Goal: Information Seeking & Learning: Learn about a topic

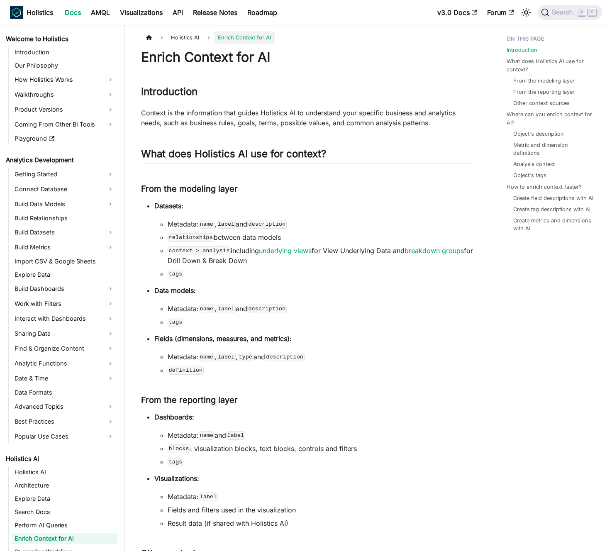
scroll to position [150, 0]
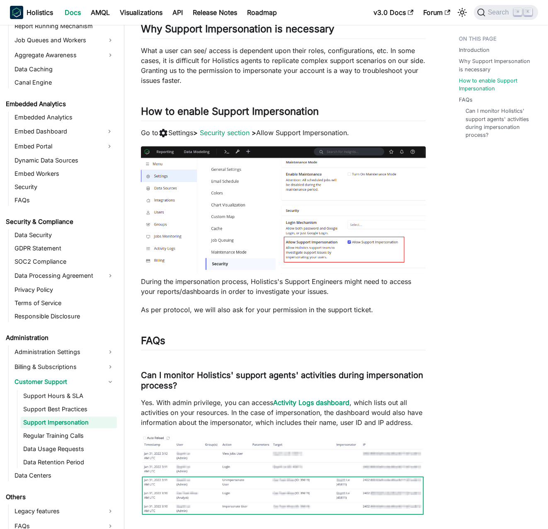
scroll to position [143, 0]
drag, startPoint x: 359, startPoint y: 132, endPoint x: 379, endPoint y: 170, distance: 42.5
click at [379, 170] on div "Support Impersonation Introduction ​ Support Impersonation mode allows Holistic…" at bounding box center [283, 211] width 285 height 612
click at [376, 134] on p "Go to settings Settings > Security section > Allow Support Impersonation." at bounding box center [283, 132] width 285 height 11
click at [375, 133] on p "Go to settings Settings > Security section > Allow Support Impersonation." at bounding box center [283, 132] width 285 height 11
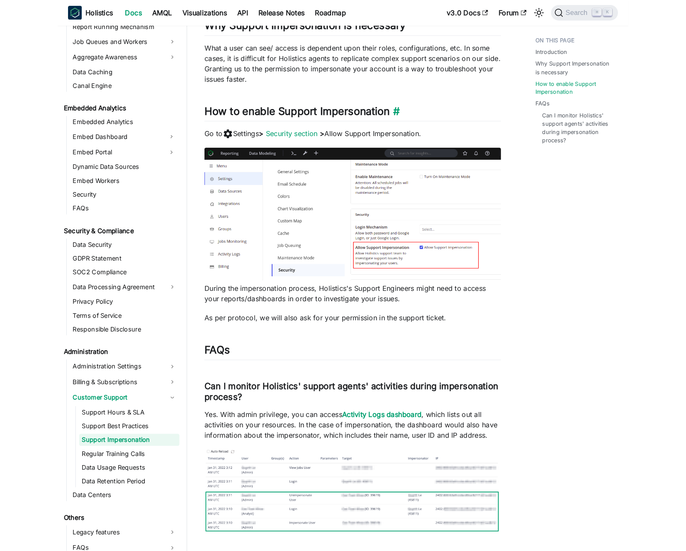
scroll to position [158, 0]
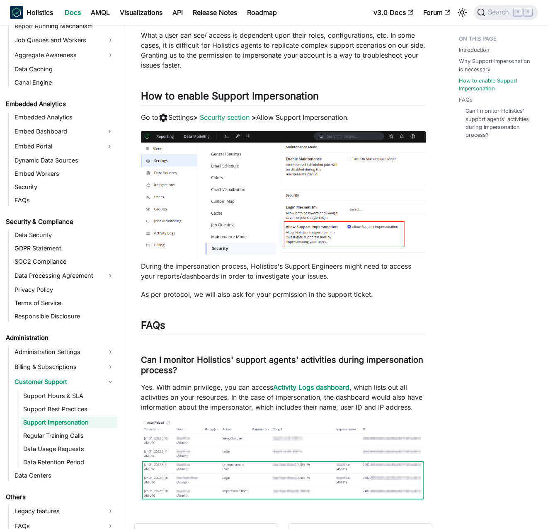
click at [233, 67] on p "What a user can see/ access is dependent upon their roles, configurations, etc.…" at bounding box center [283, 50] width 285 height 40
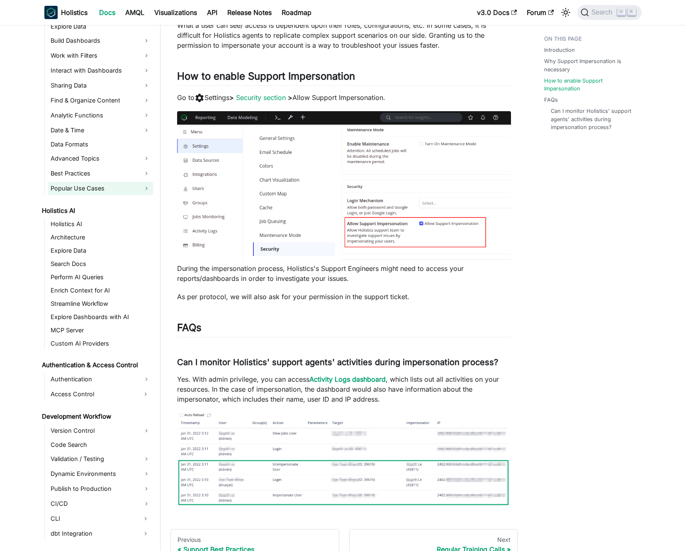
scroll to position [97, 0]
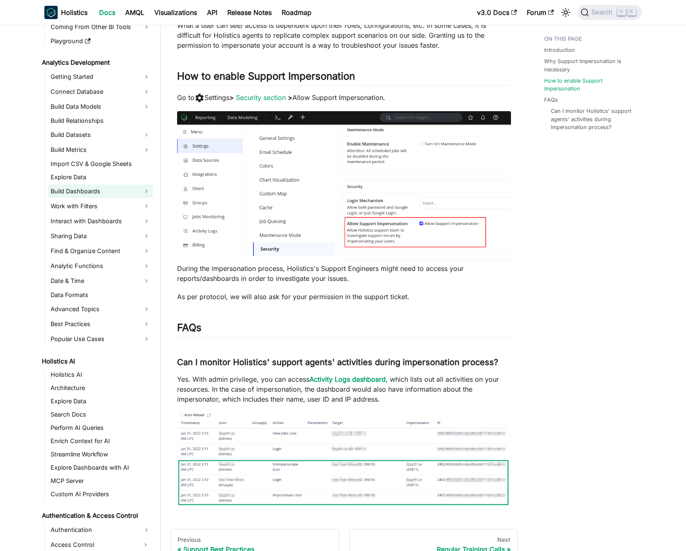
click at [106, 193] on link "Build Dashboards" at bounding box center [100, 191] width 105 height 13
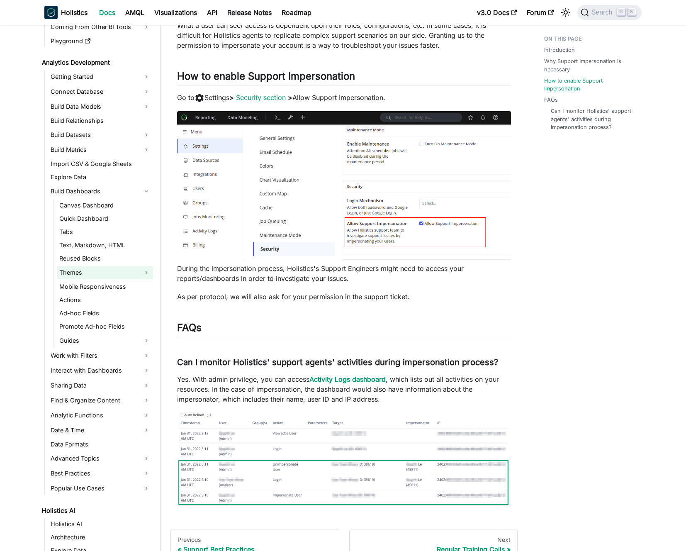
click at [93, 270] on link "Themes" at bounding box center [105, 272] width 96 height 13
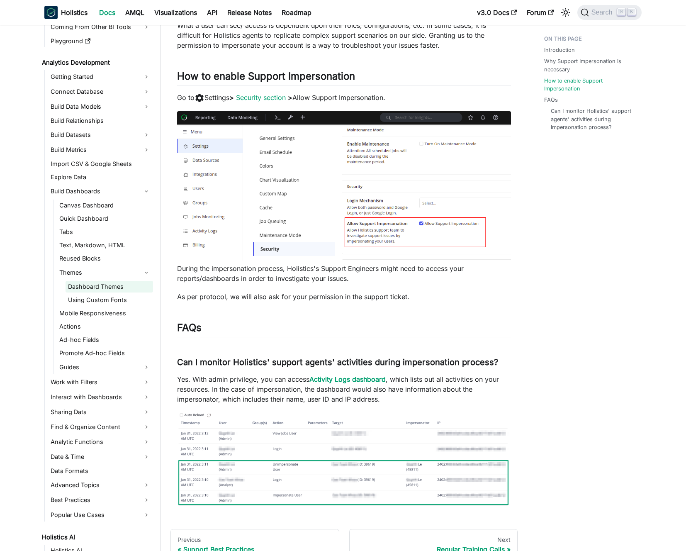
click at [98, 282] on link "Dashboard Themes" at bounding box center [109, 287] width 87 height 12
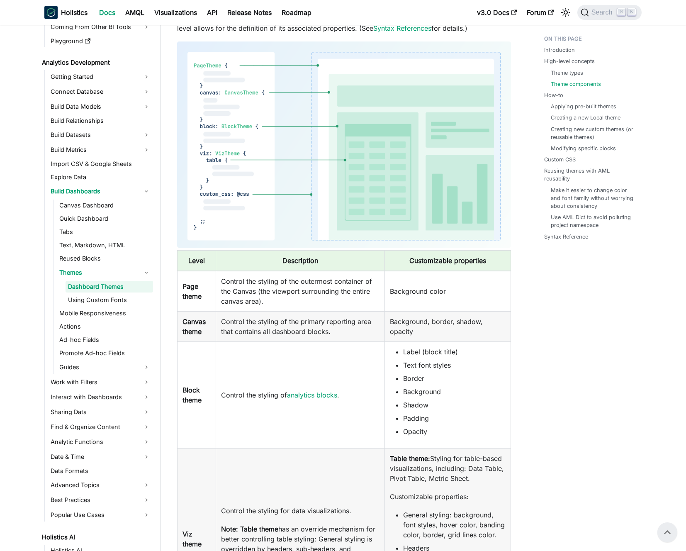
scroll to position [549, 0]
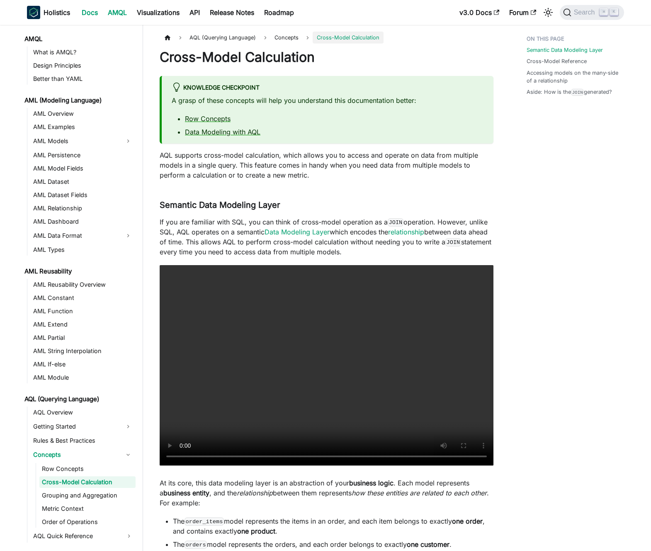
click at [94, 15] on link "Docs" at bounding box center [90, 12] width 26 height 13
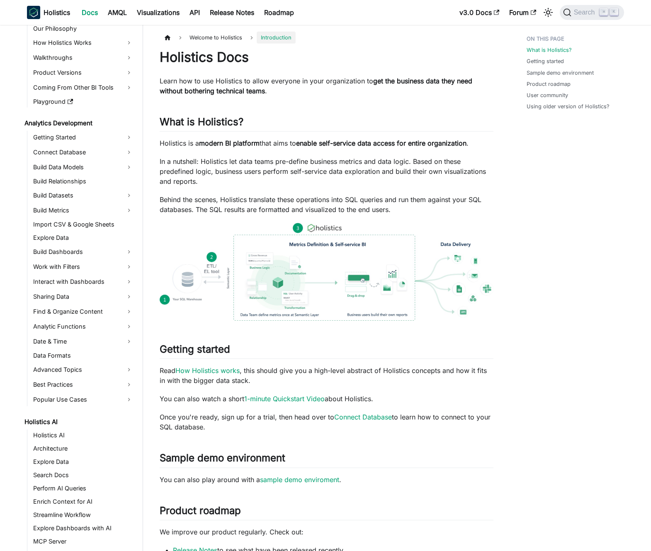
scroll to position [118, 0]
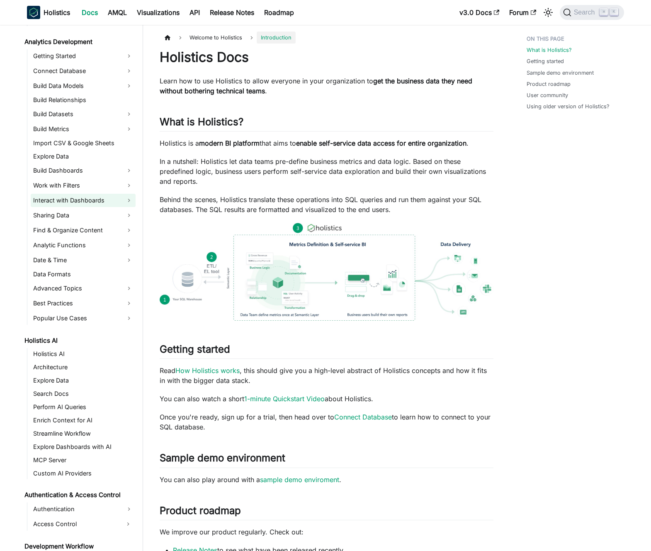
click at [92, 203] on link "Interact with Dashboards" at bounding box center [83, 200] width 105 height 13
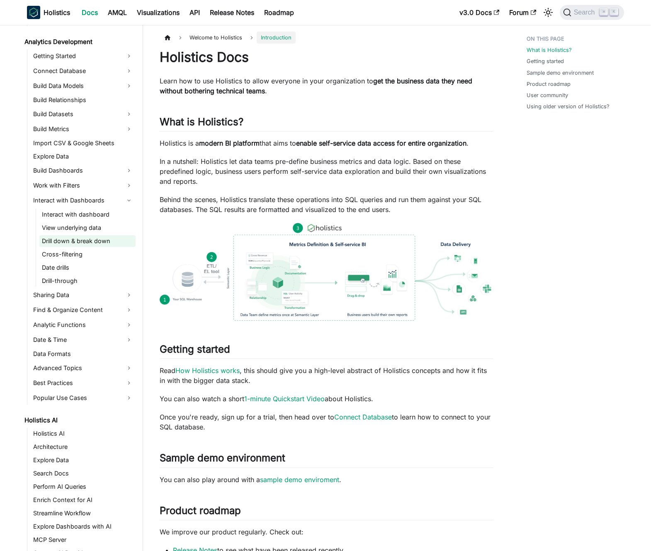
click at [85, 241] on link "Drill down & break down" at bounding box center [87, 241] width 96 height 12
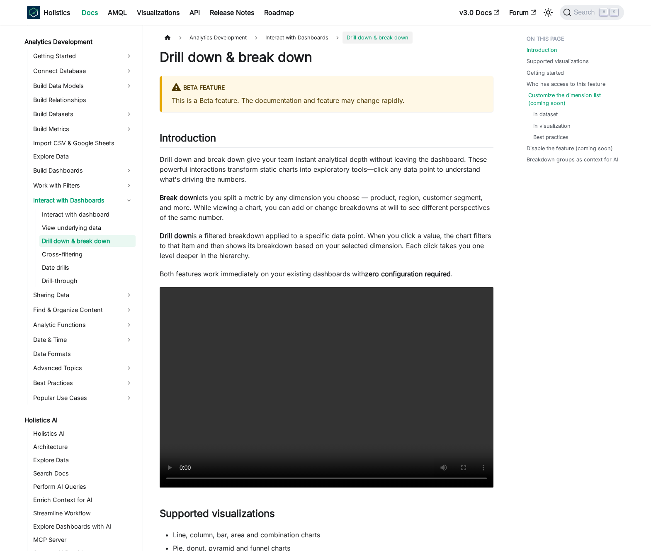
click at [542, 96] on link "Customize the dimension list (coming soon)" at bounding box center [574, 99] width 92 height 16
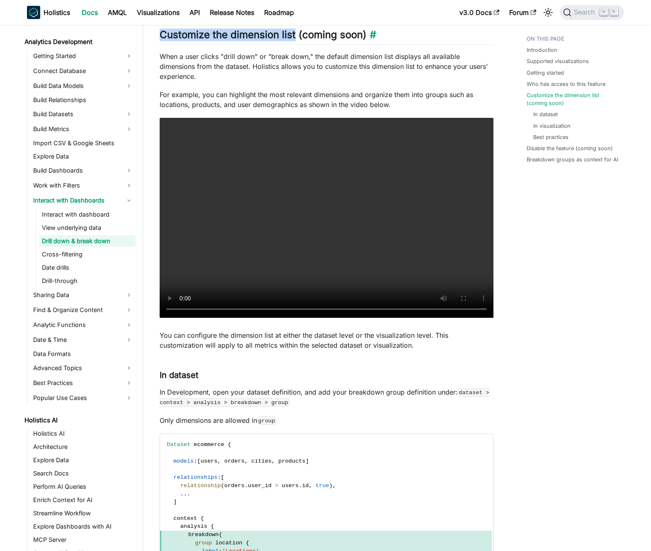
drag, startPoint x: 160, startPoint y: 35, endPoint x: 295, endPoint y: 38, distance: 135.2
click at [295, 38] on h2 "Customize the dimension list (coming soon) ​" at bounding box center [327, 37] width 334 height 16
click at [304, 37] on h2 "Customize the dimension list (coming soon) ​" at bounding box center [327, 37] width 334 height 16
drag, startPoint x: 298, startPoint y: 35, endPoint x: 364, endPoint y: 34, distance: 65.5
click at [364, 34] on h2 "Customize the dimension list (coming soon) ​" at bounding box center [327, 37] width 334 height 16
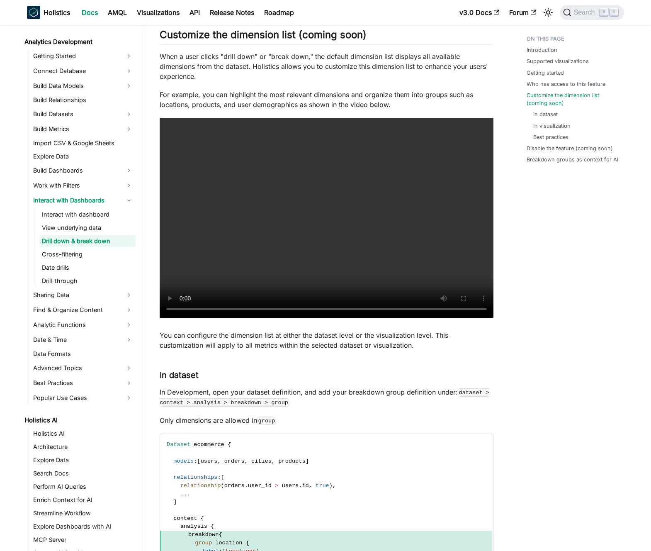
click at [332, 63] on p "When a user clicks "drill down" or "break down," the default dimension list dis…" at bounding box center [327, 66] width 334 height 30
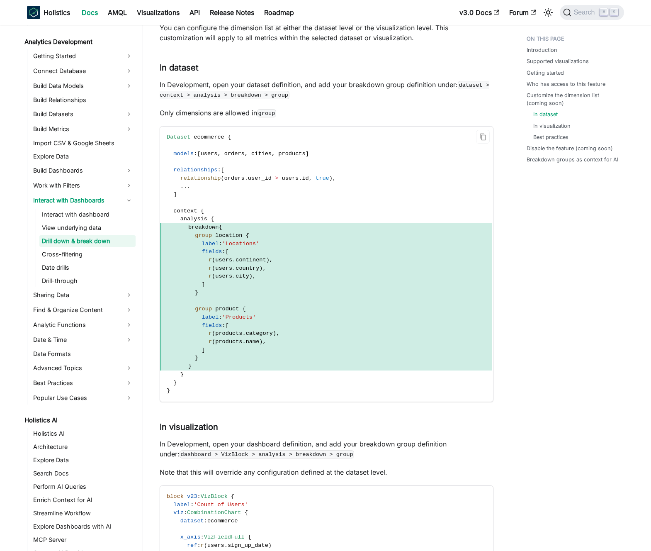
scroll to position [1065, 0]
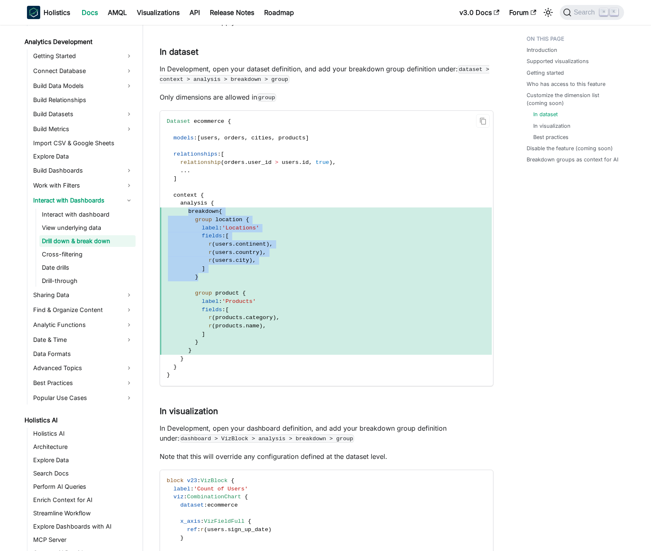
drag, startPoint x: 187, startPoint y: 210, endPoint x: 248, endPoint y: 273, distance: 88.0
click at [248, 273] on code "Dataset ecommerce { models : [ users , orders , cities , products ] relationshi…" at bounding box center [326, 248] width 332 height 275
click at [248, 273] on span "}" at bounding box center [326, 277] width 332 height 8
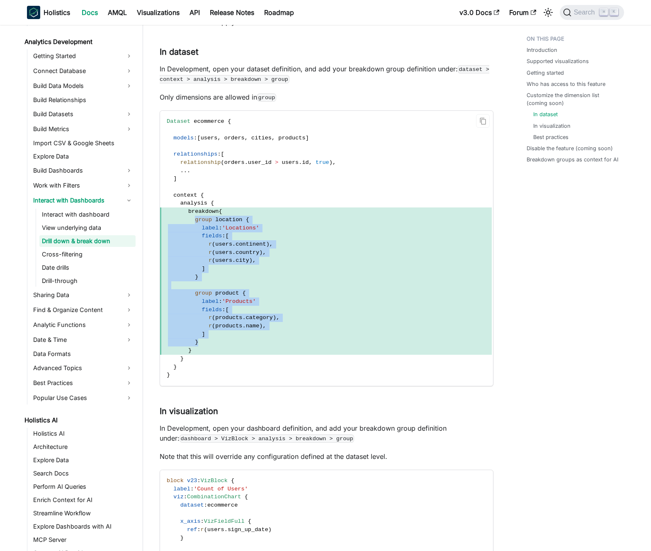
drag, startPoint x: 194, startPoint y: 217, endPoint x: 247, endPoint y: 341, distance: 134.9
click at [247, 341] on code "Dataset ecommerce { models : [ users , orders , cities , products ] relationshi…" at bounding box center [326, 248] width 332 height 275
click at [247, 341] on span "}" at bounding box center [326, 342] width 332 height 8
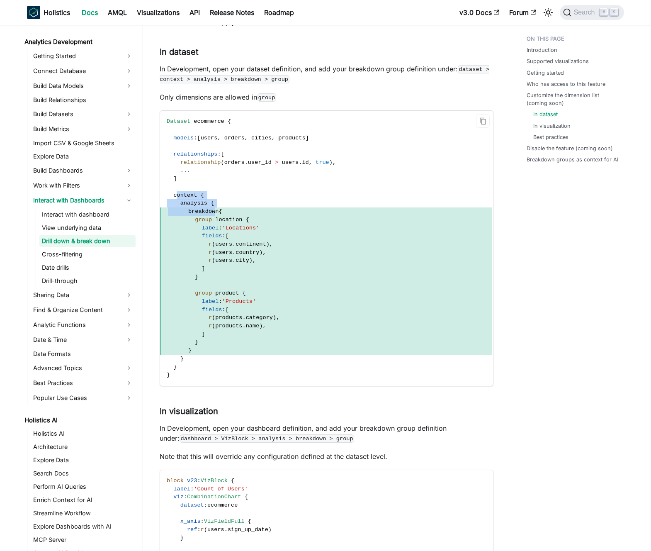
drag, startPoint x: 185, startPoint y: 197, endPoint x: 216, endPoint y: 214, distance: 36.0
click at [216, 214] on code "Dataset ecommerce { models : [ users , orders , cities , products ] relationshi…" at bounding box center [326, 248] width 332 height 275
drag, startPoint x: 217, startPoint y: 214, endPoint x: 202, endPoint y: 153, distance: 62.4
click at [216, 213] on span "breakdown" at bounding box center [203, 211] width 30 height 6
drag, startPoint x: 237, startPoint y: 120, endPoint x: 165, endPoint y: 124, distance: 71.4
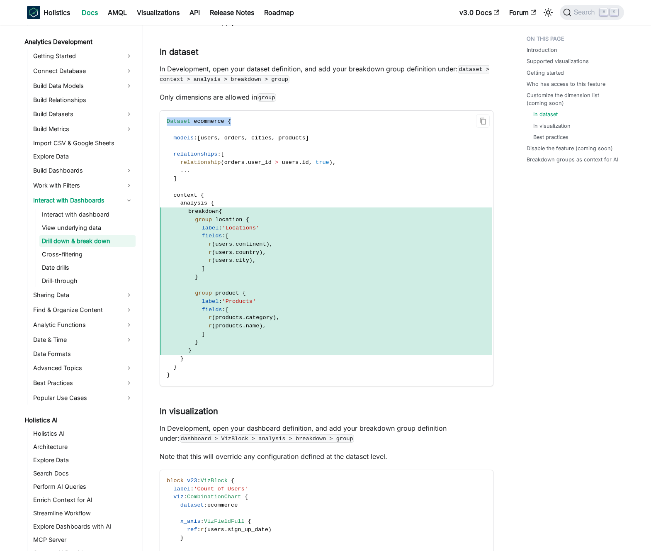
click at [165, 124] on code "Dataset ecommerce { models : [ users , orders , cities , products ] relationshi…" at bounding box center [326, 248] width 332 height 275
click at [207, 145] on code "Dataset ecommerce { models : [ users , orders , cities , products ] relationshi…" at bounding box center [326, 248] width 332 height 275
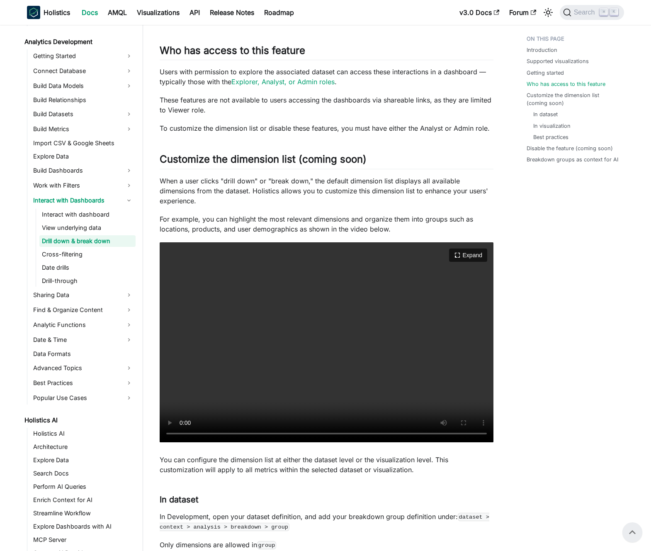
scroll to position [633, 0]
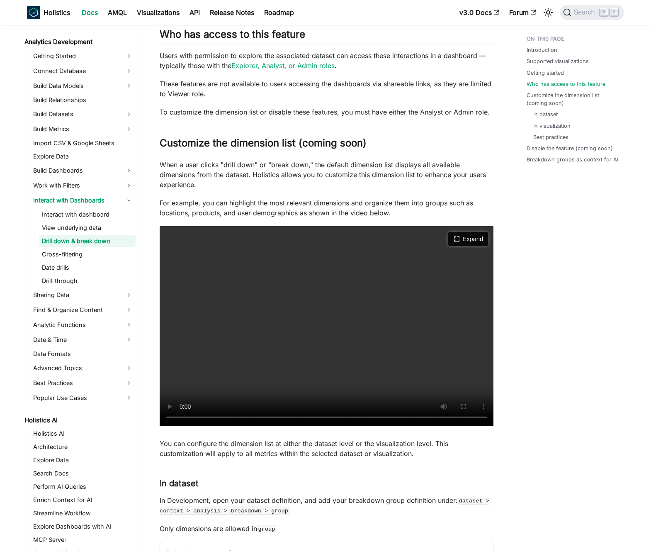
click at [470, 238] on button "Expand" at bounding box center [468, 239] width 40 height 14
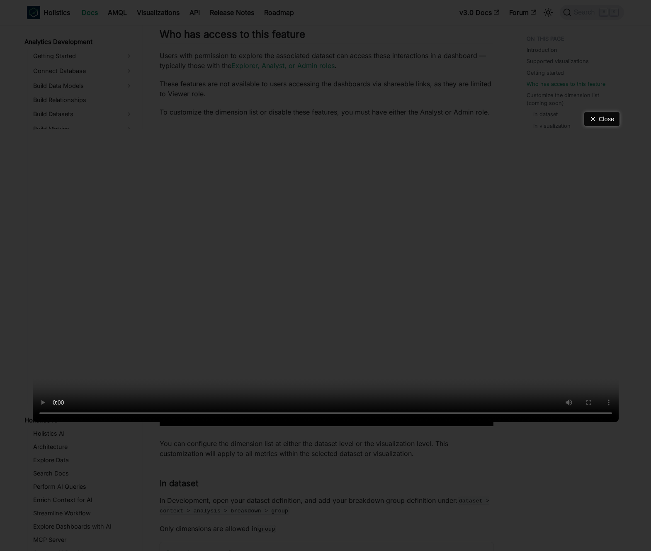
click at [599, 112] on button "Close" at bounding box center [601, 119] width 35 height 14
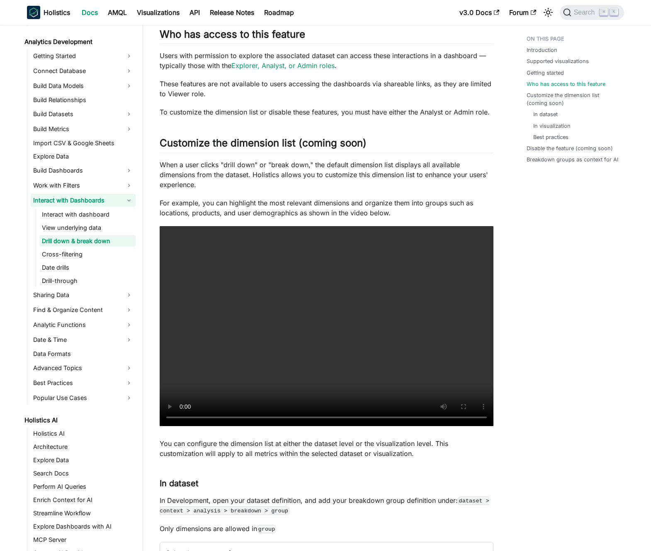
click at [130, 194] on link "Interact with Dashboards" at bounding box center [83, 200] width 105 height 13
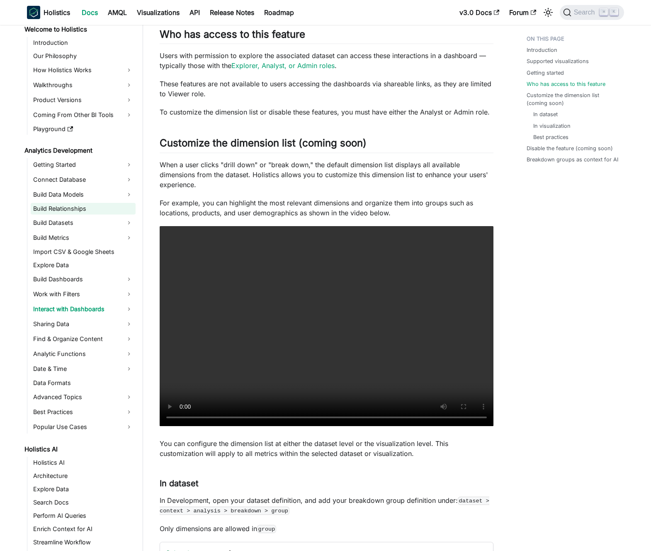
scroll to position [9, 0]
click at [99, 208] on link "Build Relationships" at bounding box center [83, 209] width 105 height 12
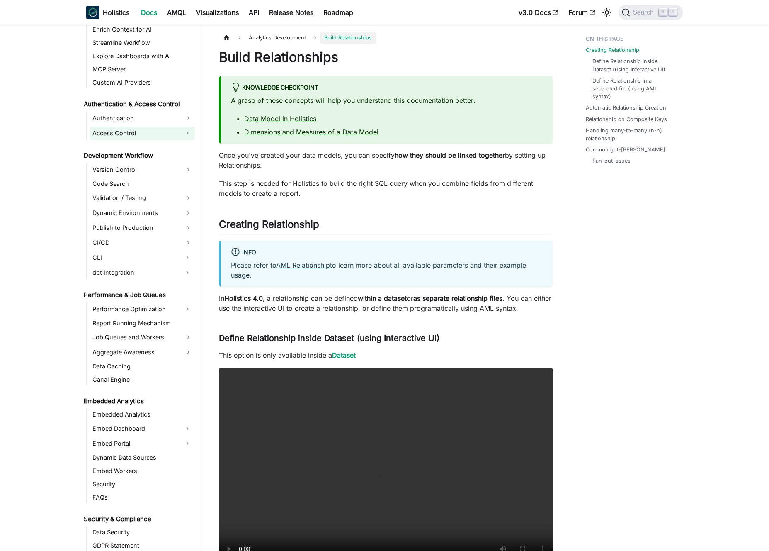
scroll to position [526, 0]
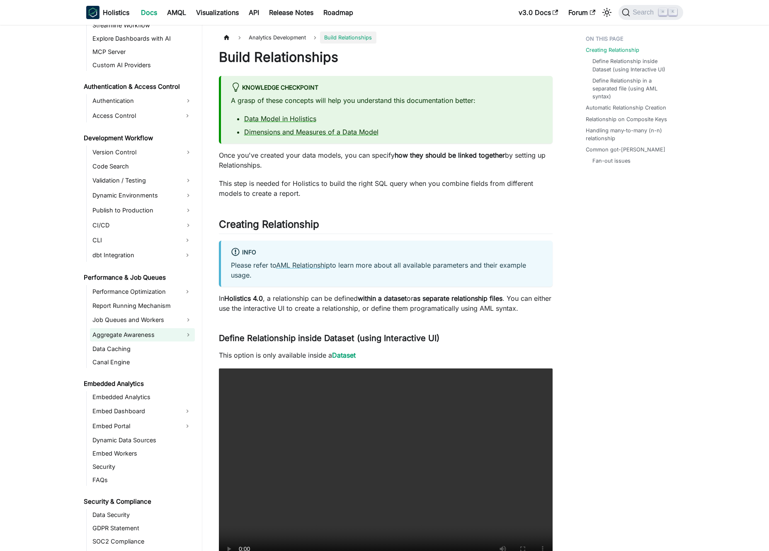
click at [141, 330] on link "Aggregate Awareness" at bounding box center [142, 334] width 105 height 13
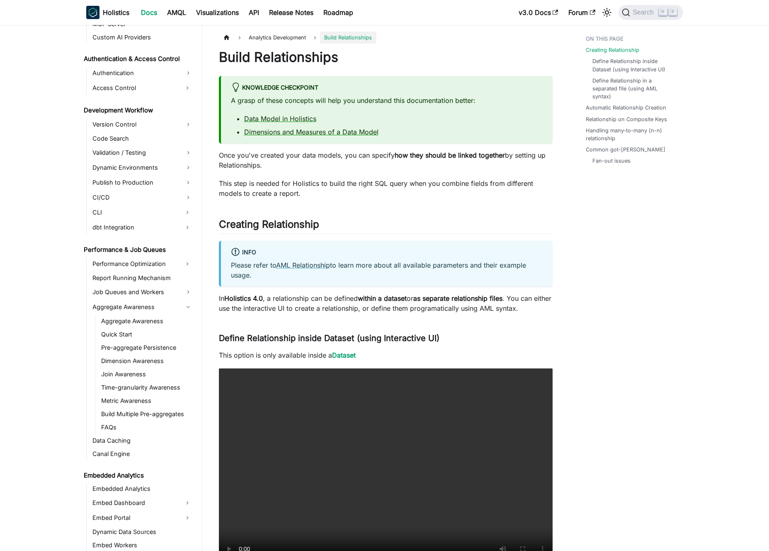
scroll to position [554, 0]
click at [133, 400] on link "Metric Awareness" at bounding box center [147, 400] width 96 height 12
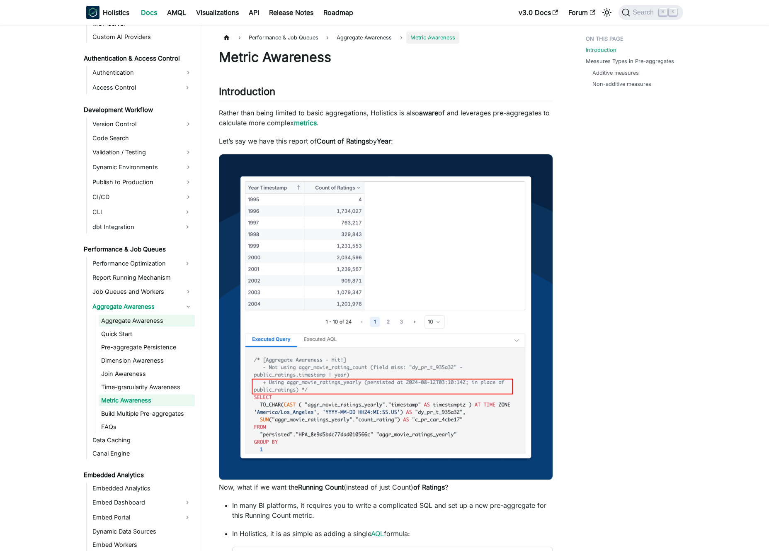
click at [146, 322] on link "Aggregate Awareness" at bounding box center [147, 321] width 96 height 12
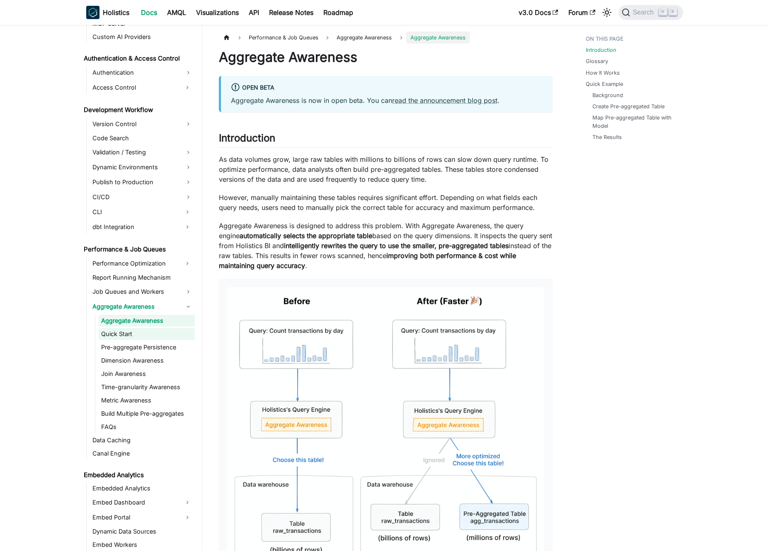
click at [144, 331] on link "Quick Start" at bounding box center [147, 334] width 96 height 12
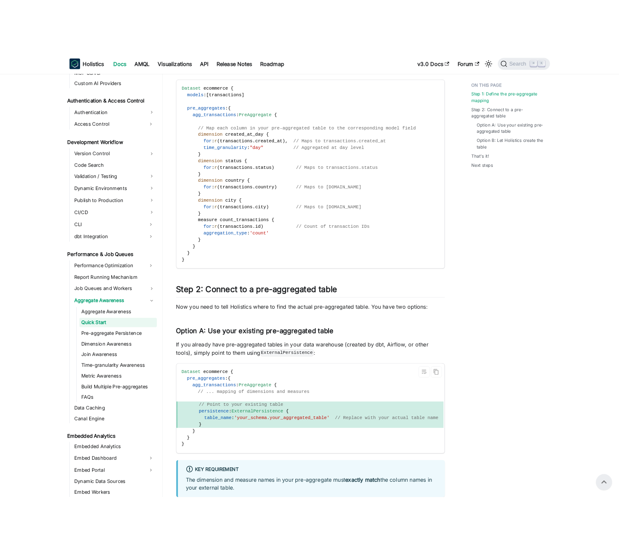
scroll to position [133, 0]
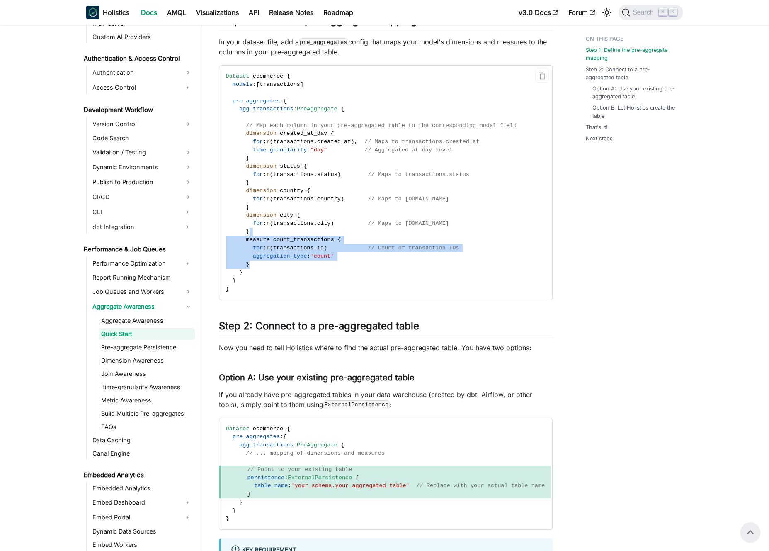
drag, startPoint x: 340, startPoint y: 267, endPoint x: 345, endPoint y: 233, distance: 34.7
click at [345, 233] on code "Dataset ecommerce { models : [ transactions ] pre_aggregates : { agg_transactio…" at bounding box center [385, 183] width 332 height 234
click at [321, 238] on span "count_transactions" at bounding box center [303, 239] width 61 height 6
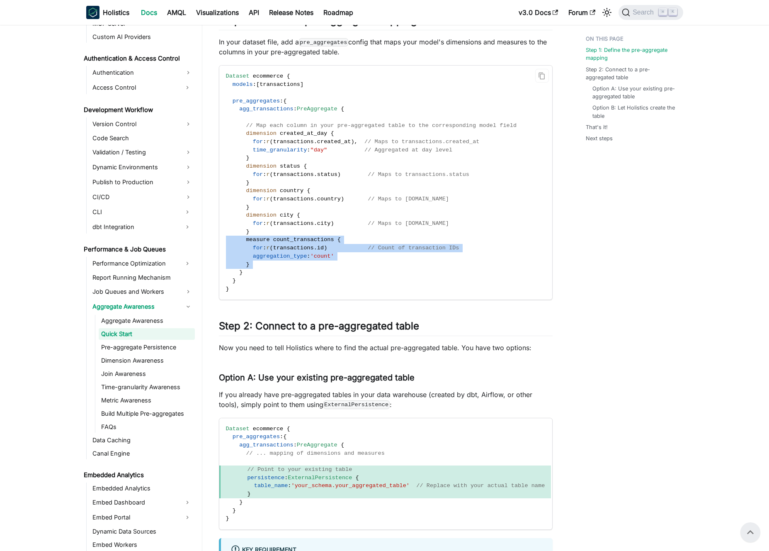
drag, startPoint x: 321, startPoint y: 238, endPoint x: 331, endPoint y: 263, distance: 27.3
click at [331, 263] on code "Dataset ecommerce { models : [ transactions ] pre_aggregates : { agg_transactio…" at bounding box center [385, 183] width 332 height 234
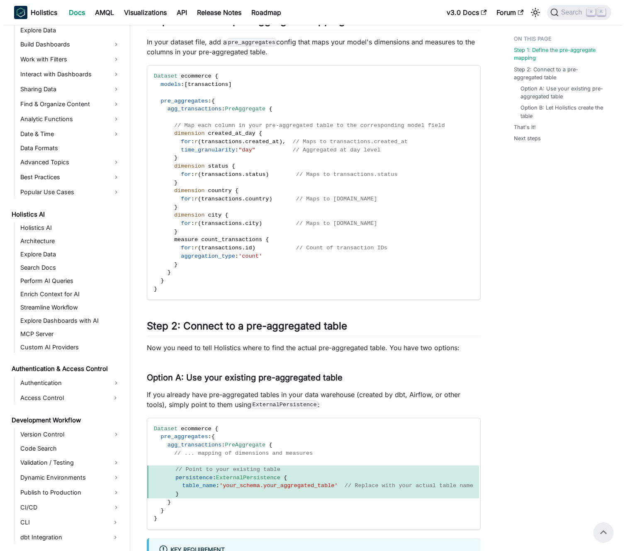
scroll to position [0, 0]
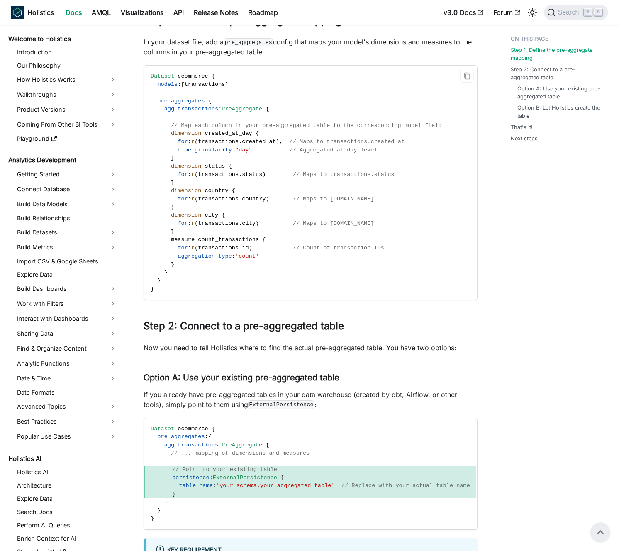
click at [279, 139] on span ")" at bounding box center [277, 142] width 3 height 6
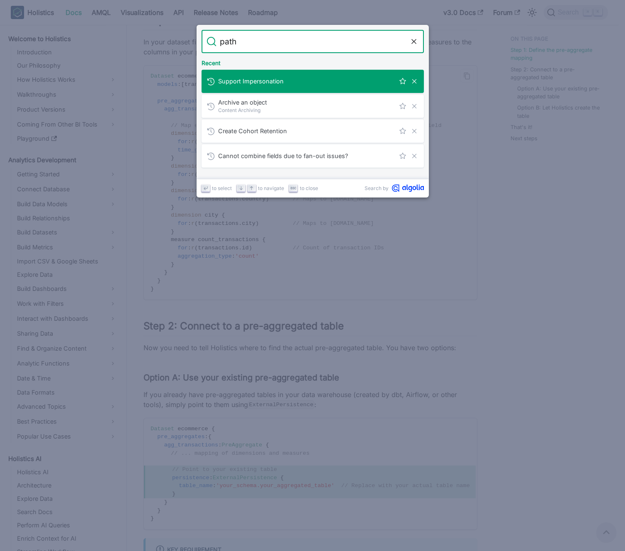
type input "path"
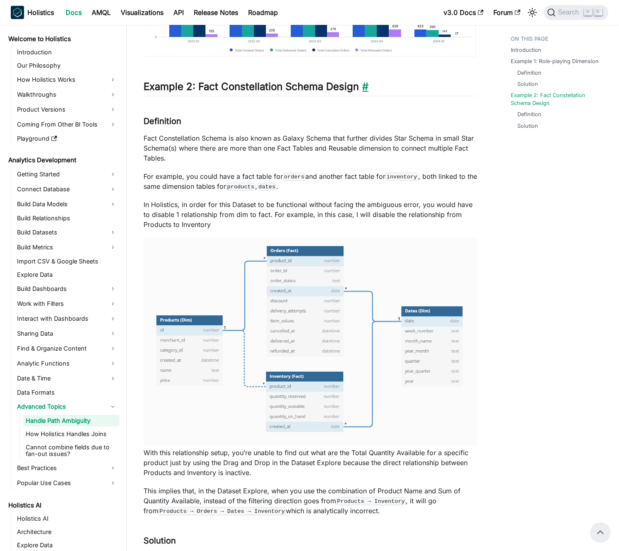
click at [365, 92] on link "​" at bounding box center [364, 86] width 10 height 12
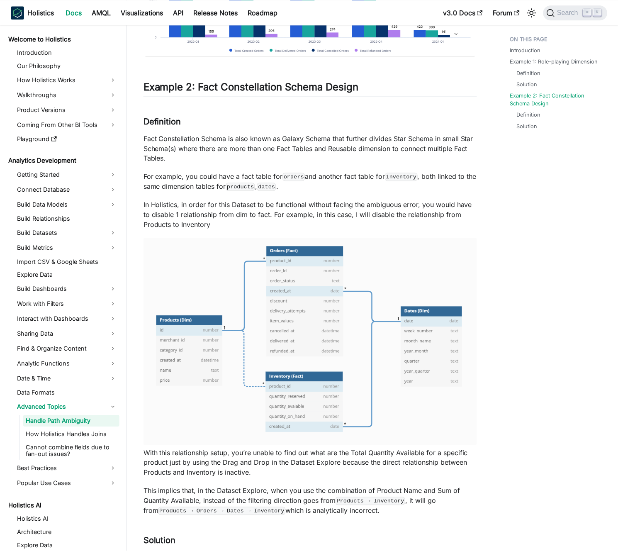
scroll to position [1492, 0]
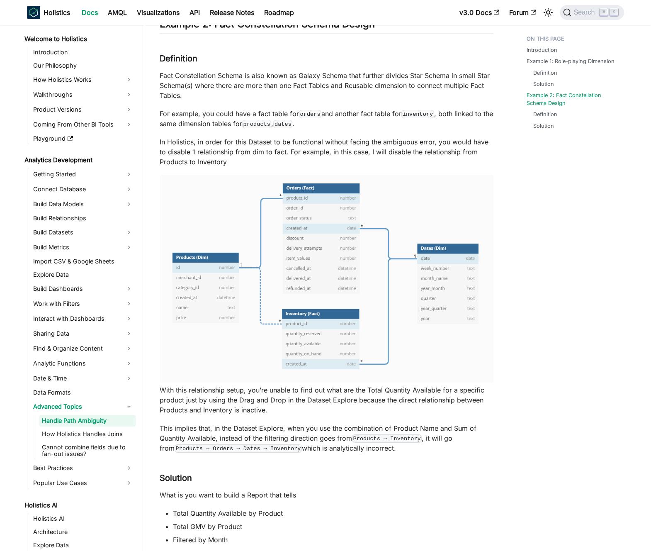
click at [217, 100] on p "Fact Constellation Schema is also known as Galaxy Schema that further divides S…" at bounding box center [327, 85] width 334 height 30
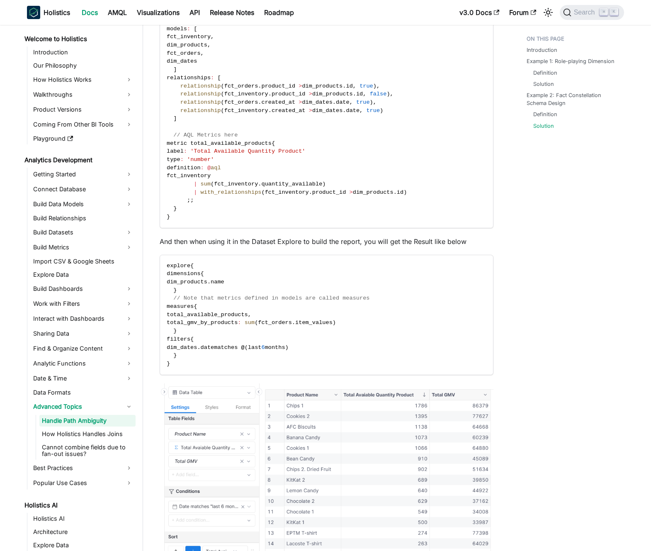
scroll to position [2067, 0]
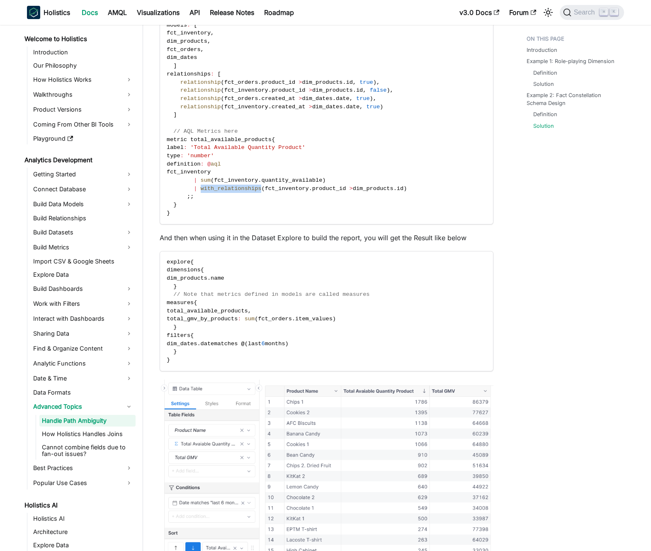
drag, startPoint x: 201, startPoint y: 200, endPoint x: 260, endPoint y: 201, distance: 59.7
click at [260, 192] on span "with_relationships" at bounding box center [231, 188] width 61 height 6
click at [269, 206] on code "Dataset galaxy_schema { models : [ fct_inventory , dim_products , fct_orders , …" at bounding box center [326, 115] width 332 height 218
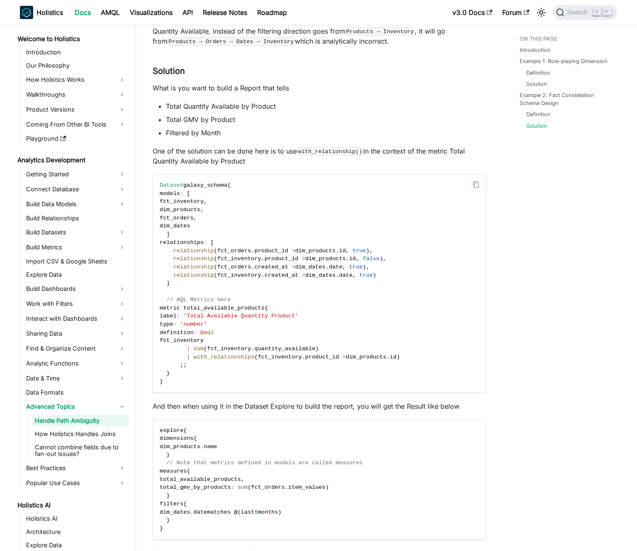
scroll to position [1930, 0]
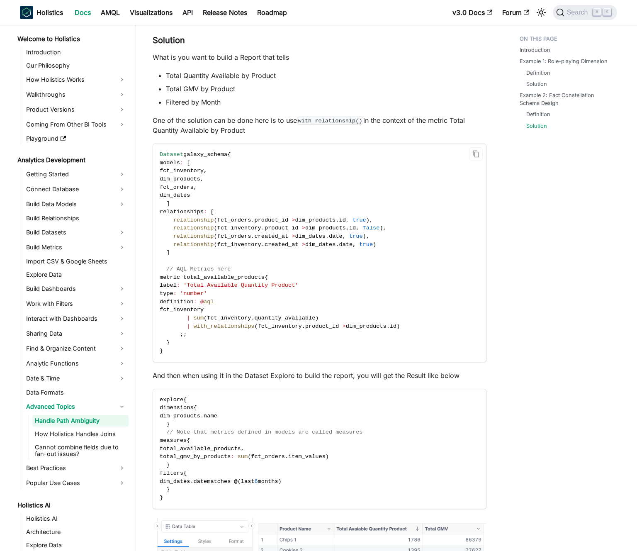
click at [270, 329] on span "fct_inventory" at bounding box center [280, 326] width 44 height 6
drag, startPoint x: 273, startPoint y: 338, endPoint x: 391, endPoint y: 338, distance: 117.4
click at [391, 329] on span "| with_relationships ( fct_inventory . product_id > dim_products . id )" at bounding box center [282, 326] width 244 height 6
click at [396, 329] on span "id" at bounding box center [393, 326] width 7 height 6
drag, startPoint x: 396, startPoint y: 337, endPoint x: 293, endPoint y: 338, distance: 103.3
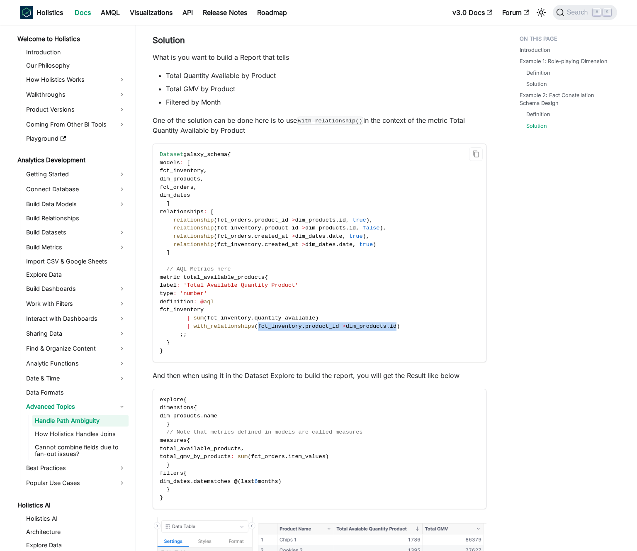
click at [293, 329] on span "| with_relationships ( fct_inventory . product_id > dim_products . id )" at bounding box center [282, 326] width 244 height 6
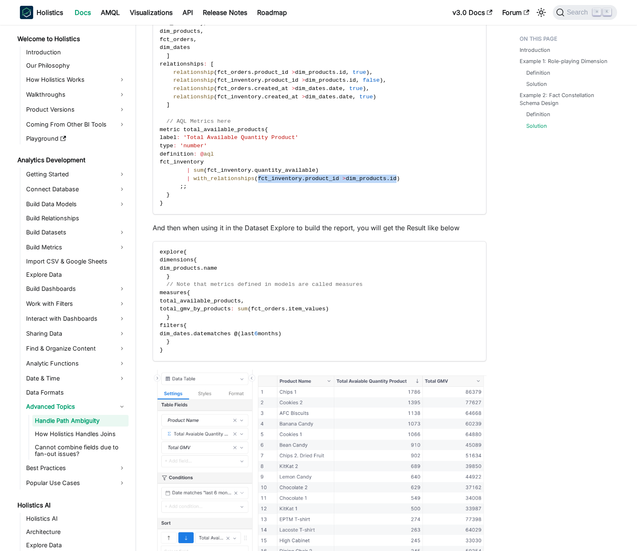
scroll to position [2079, 0]
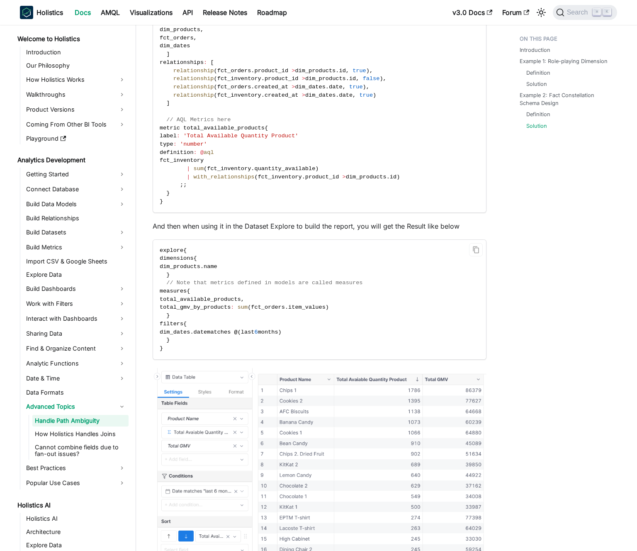
click at [250, 257] on code "explore { dimensions { dim_products . name } // Note that metrics defined in mo…" at bounding box center [319, 299] width 332 height 119
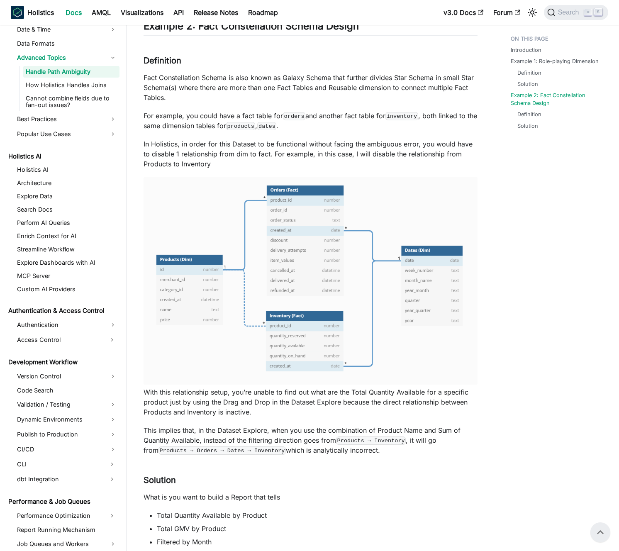
scroll to position [311, 0]
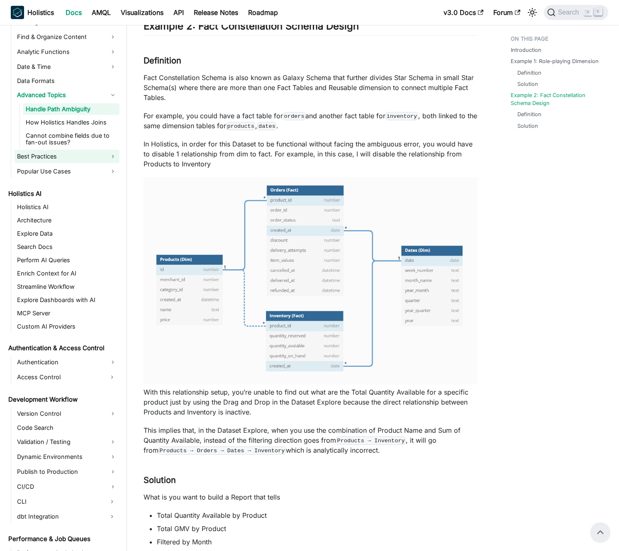
click at [78, 157] on link "Best Practices" at bounding box center [67, 156] width 105 height 13
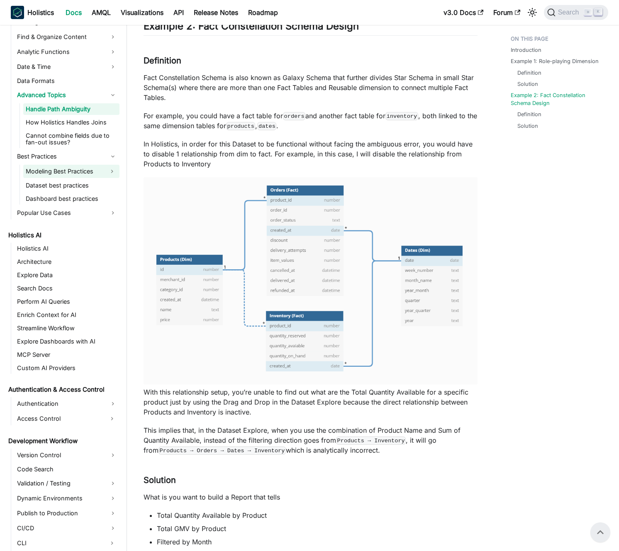
click at [81, 170] on link "Modeling Best Practices" at bounding box center [63, 171] width 81 height 13
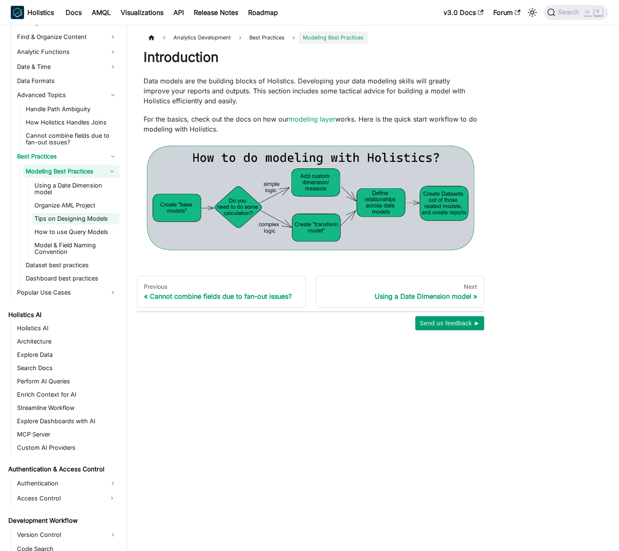
click at [86, 217] on link "Tips on Designing Models" at bounding box center [75, 219] width 87 height 12
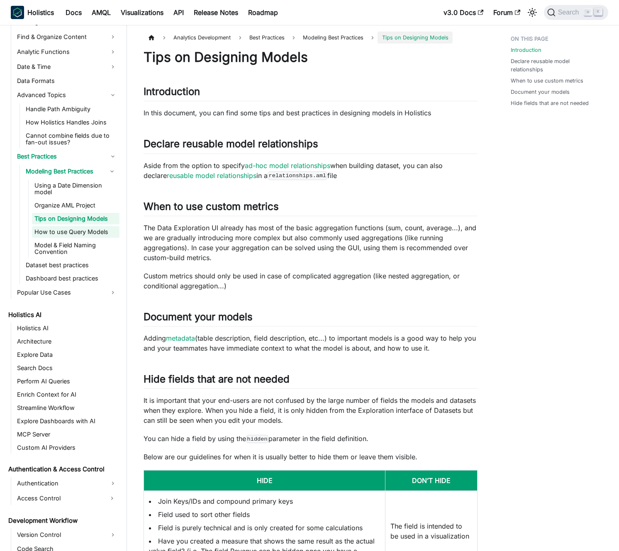
click at [85, 230] on link "How to use Query Models" at bounding box center [75, 232] width 87 height 12
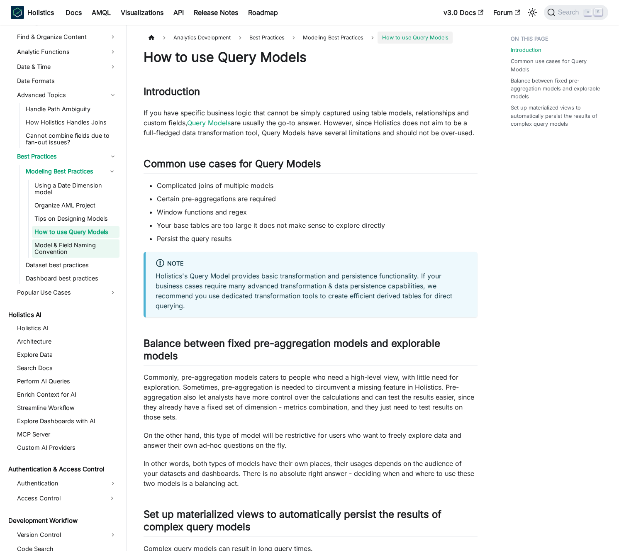
click at [89, 241] on link "Model & Field Naming Convention" at bounding box center [75, 248] width 87 height 18
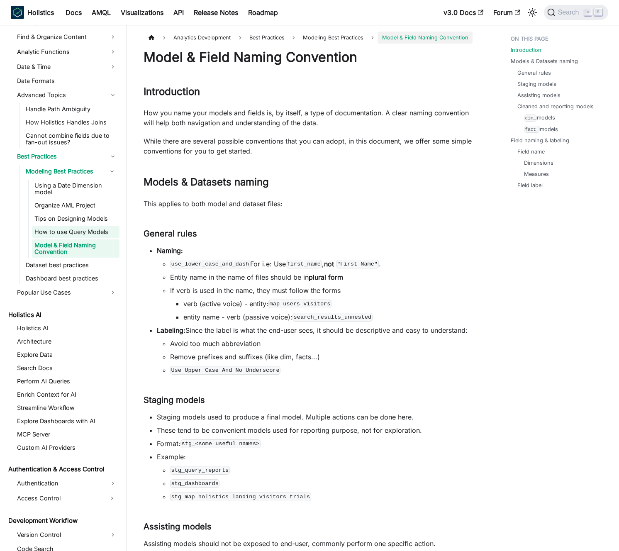
click at [86, 230] on link "How to use Query Models" at bounding box center [75, 232] width 87 height 12
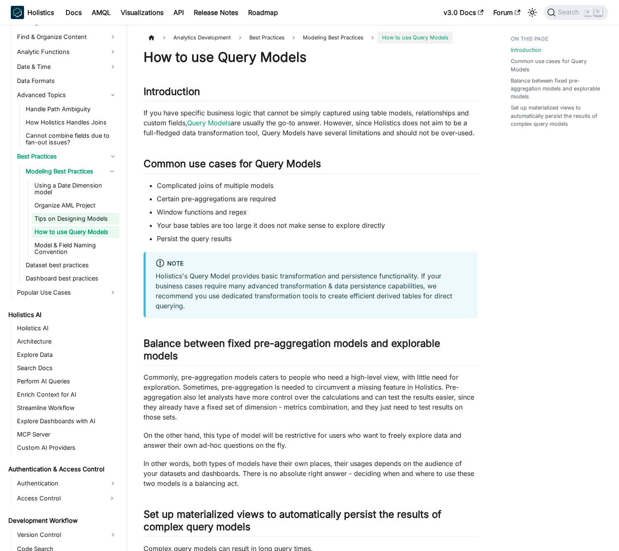
click at [86, 221] on link "Tips on Designing Models" at bounding box center [75, 219] width 87 height 12
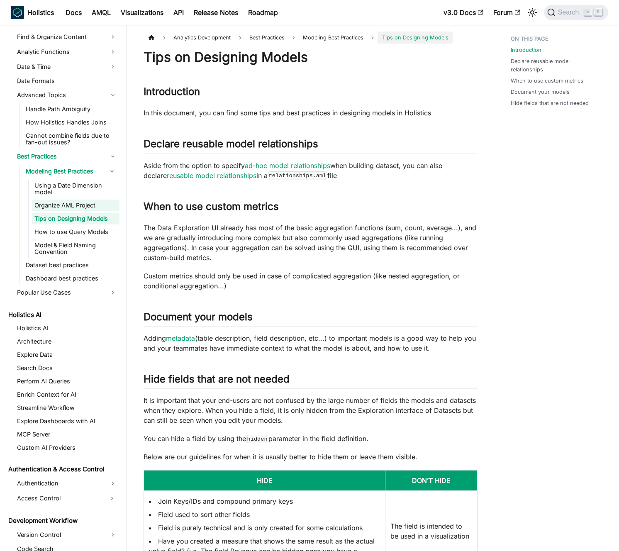
click at [79, 205] on link "Organize AML Project" at bounding box center [75, 205] width 87 height 12
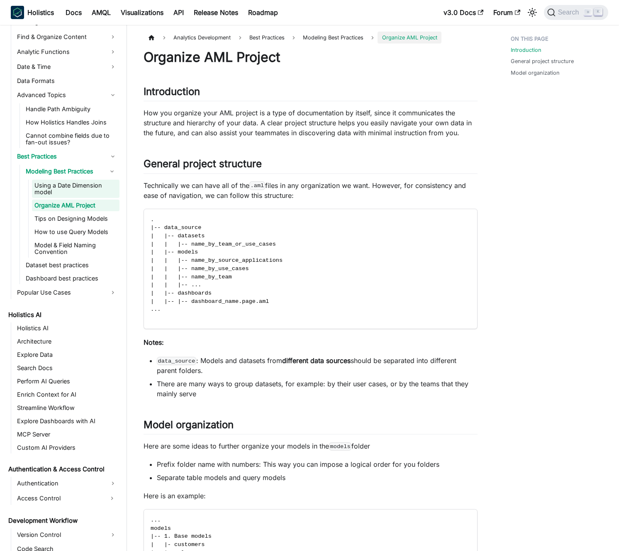
click at [83, 185] on link "Using a Date Dimension model" at bounding box center [75, 189] width 87 height 18
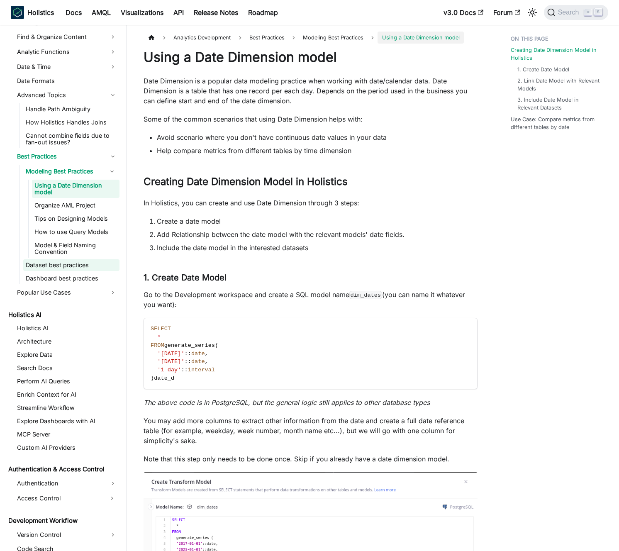
click at [61, 263] on link "Dataset best practices" at bounding box center [71, 265] width 96 height 12
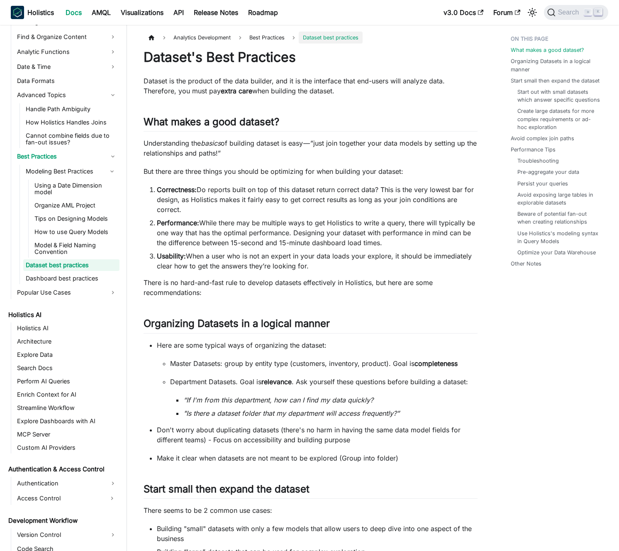
scroll to position [297, 0]
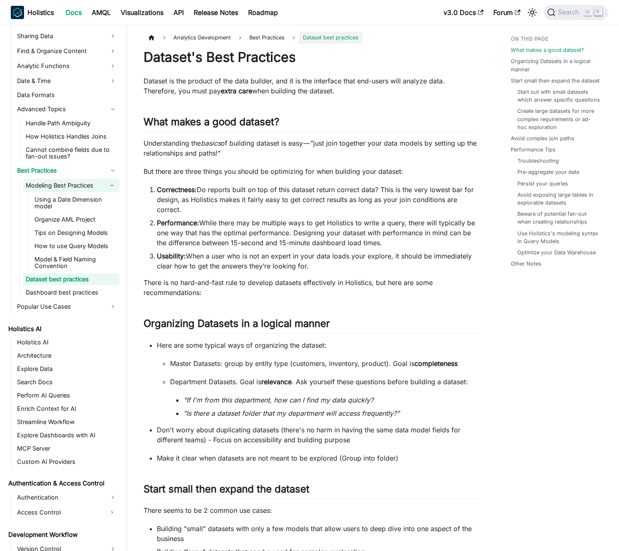
click at [113, 186] on button "Collapse sidebar category 'Modeling Best Practices'" at bounding box center [112, 185] width 15 height 13
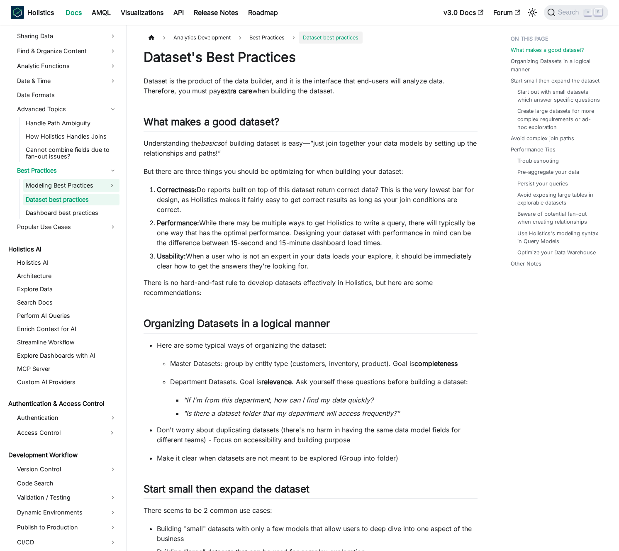
click at [113, 186] on button "Expand sidebar category 'Modeling Best Practices'" at bounding box center [112, 185] width 15 height 13
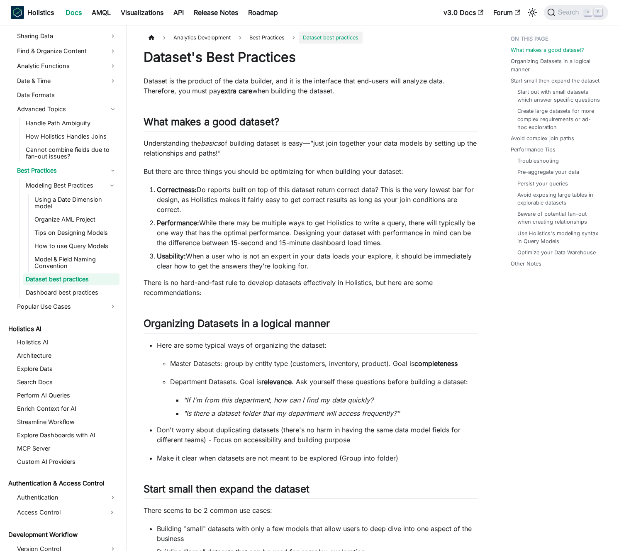
click at [204, 186] on li "Correctness: Do reports built on top of this dataset return correct data? This …" at bounding box center [317, 200] width 321 height 30
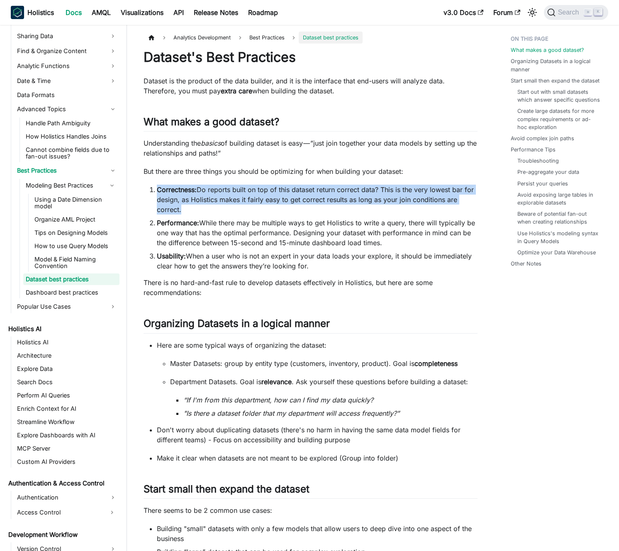
drag, startPoint x: 204, startPoint y: 186, endPoint x: 194, endPoint y: 186, distance: 10.8
click at [204, 186] on li "Correctness: Do reports built on top of this dataset return correct data? This …" at bounding box center [317, 200] width 321 height 30
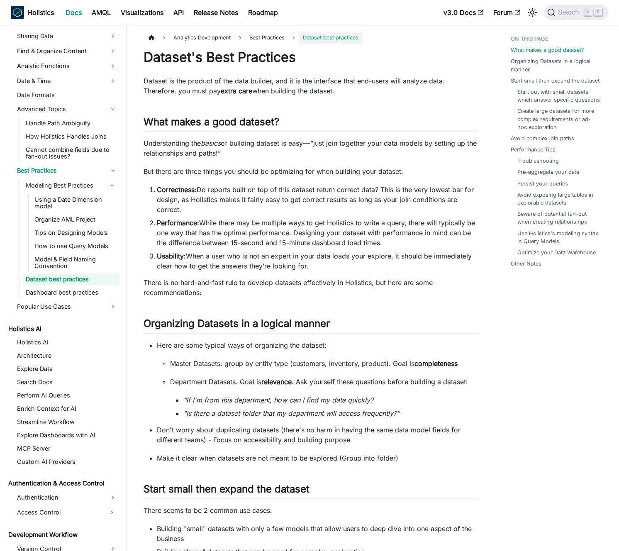
click at [194, 186] on strong "Correctness:" at bounding box center [177, 189] width 40 height 8
drag, startPoint x: 191, startPoint y: 178, endPoint x: 199, endPoint y: 197, distance: 21.3
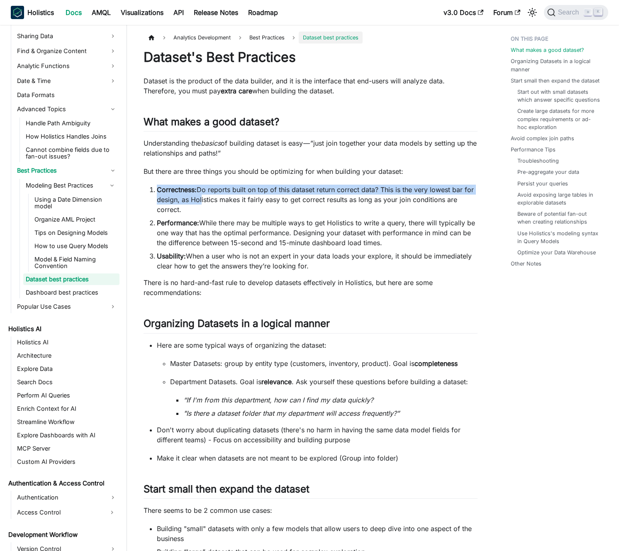
click at [199, 197] on li "Correctness: Do reports built on top of this dataset return correct data? This …" at bounding box center [317, 200] width 321 height 30
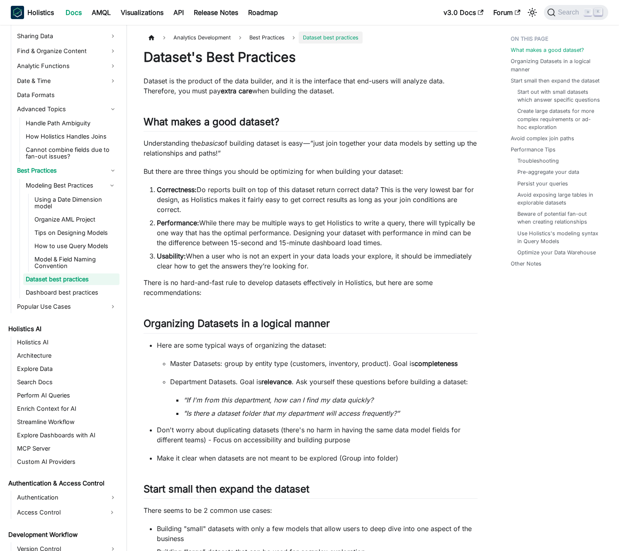
click at [197, 212] on li "Correctness: Do reports built on top of this dataset return correct data? This …" at bounding box center [317, 200] width 321 height 30
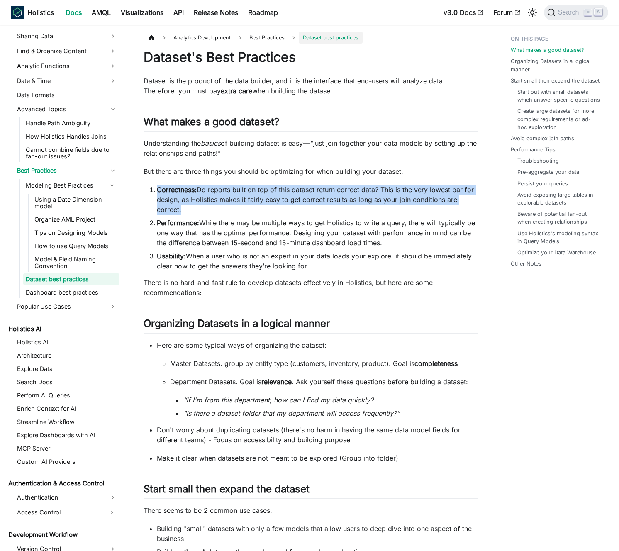
click at [197, 212] on li "Correctness: Do reports built on top of this dataset return correct data? This …" at bounding box center [317, 200] width 321 height 30
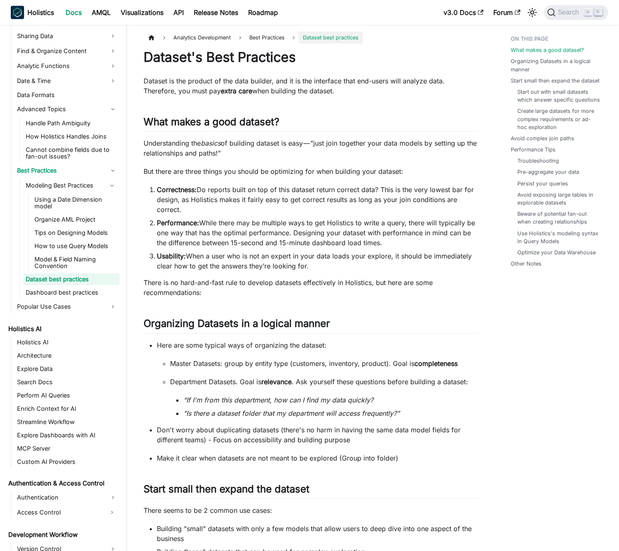
click at [195, 211] on li "Correctness: Do reports built on top of this dataset return correct data? This …" at bounding box center [317, 200] width 321 height 30
click at [183, 210] on li "Correctness: Do reports built on top of this dataset return correct data? This …" at bounding box center [317, 200] width 321 height 30
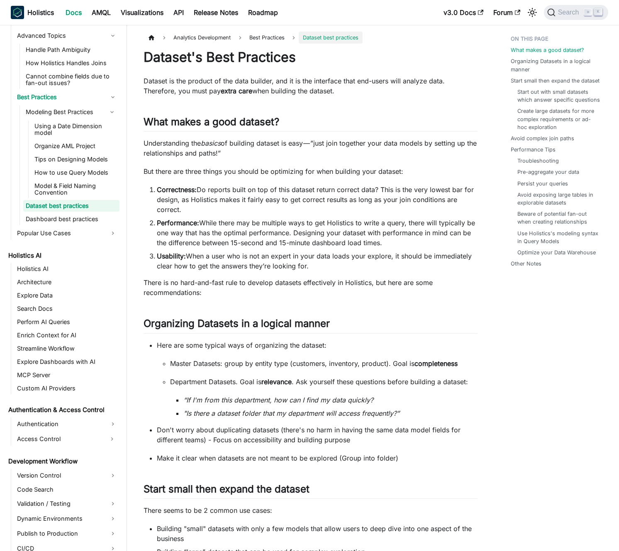
scroll to position [380, 0]
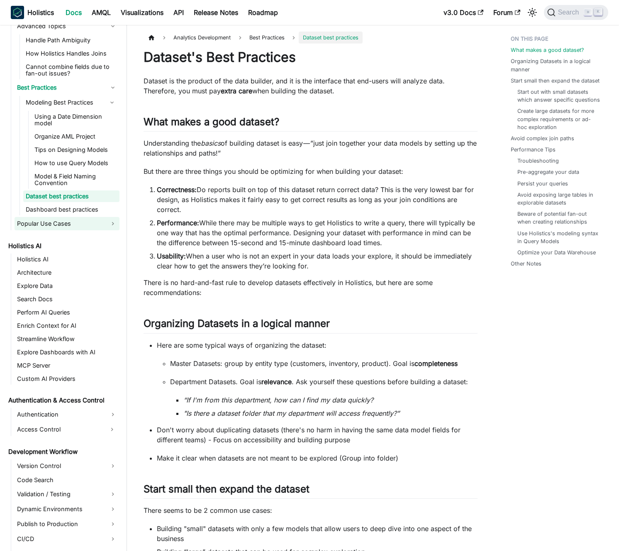
click at [78, 222] on link "Popular Use Cases" at bounding box center [67, 223] width 105 height 13
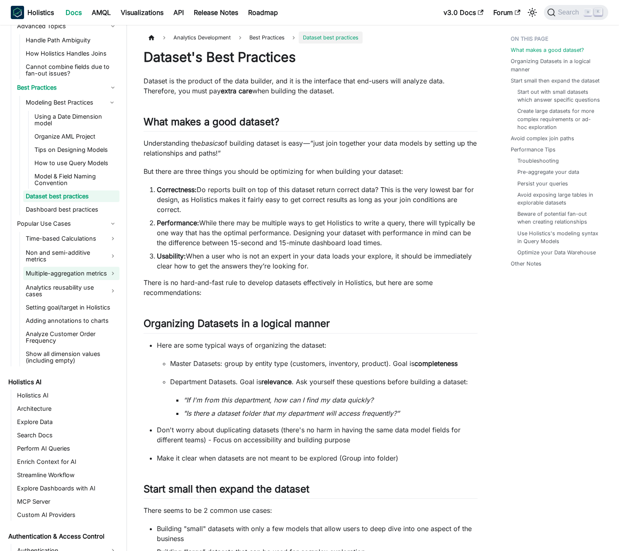
click at [79, 275] on link "Multiple-aggregation metrics" at bounding box center [71, 273] width 96 height 13
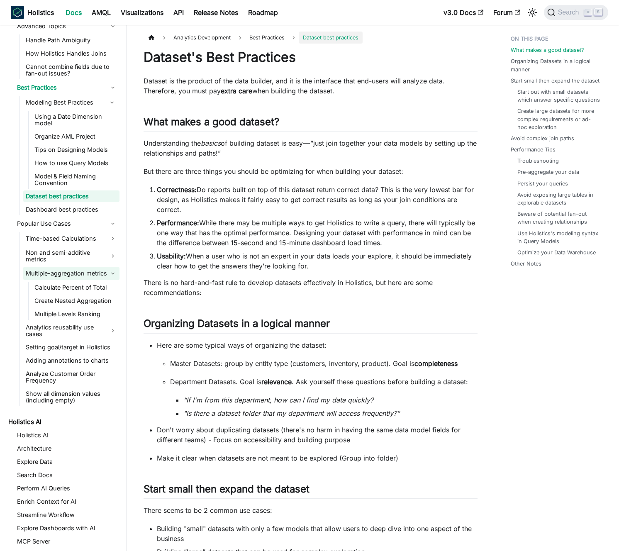
click at [75, 272] on link "Multiple-aggregation metrics" at bounding box center [71, 273] width 96 height 13
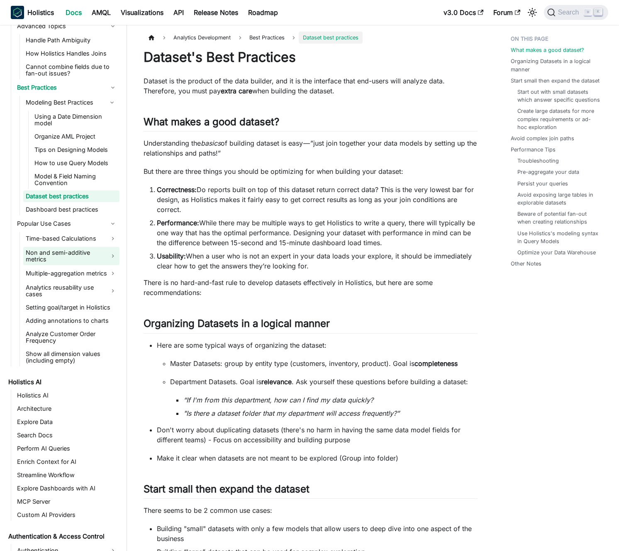
click at [75, 253] on link "Non and semi-additive metrics" at bounding box center [71, 256] width 96 height 18
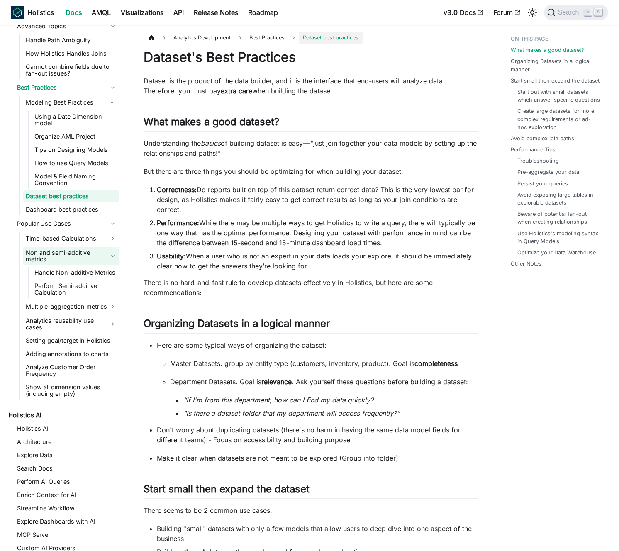
click at [75, 253] on link "Non and semi-additive metrics" at bounding box center [71, 256] width 96 height 18
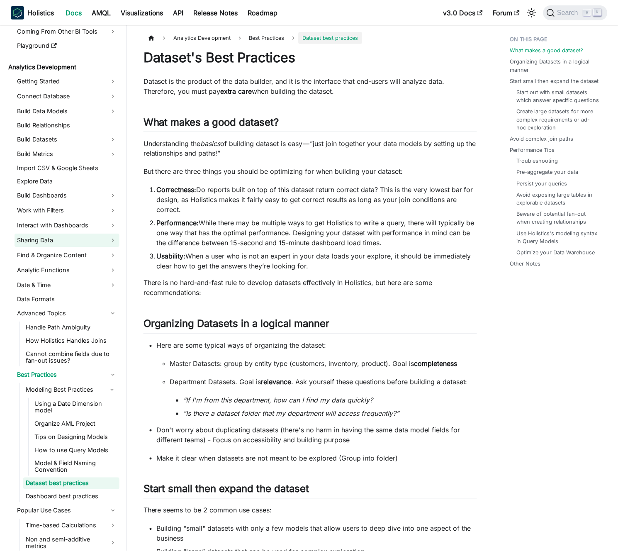
scroll to position [85, 0]
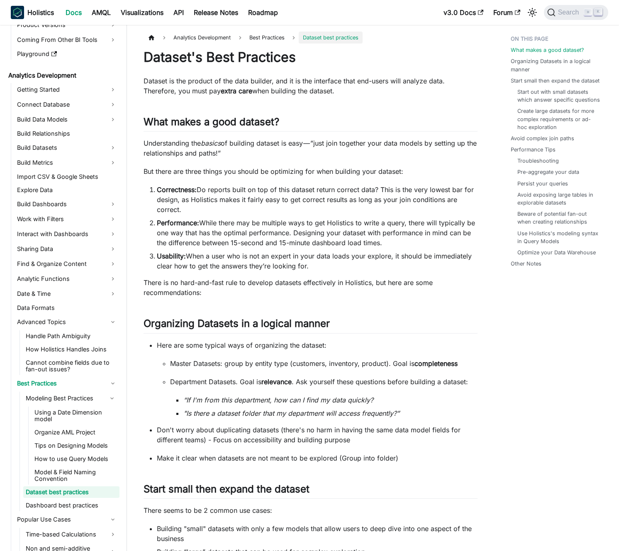
click at [253, 210] on li "Correctness: Do reports built on top of this dataset return correct data? This …" at bounding box center [317, 200] width 321 height 30
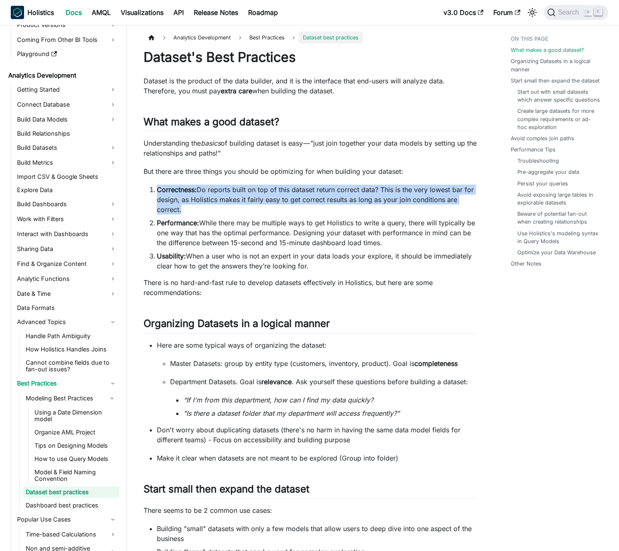
click at [253, 210] on li "Correctness: Do reports built on top of this dataset return correct data? This …" at bounding box center [317, 200] width 321 height 30
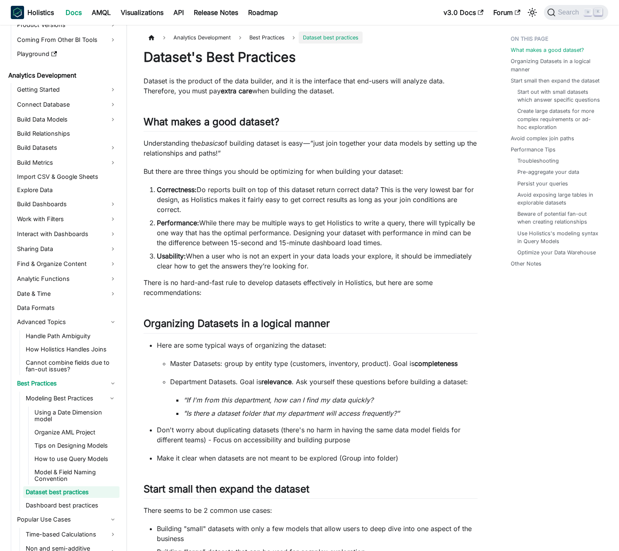
click at [250, 209] on li "Correctness: Do reports built on top of this dataset return correct data? This …" at bounding box center [317, 200] width 321 height 30
